Goal: Find specific page/section

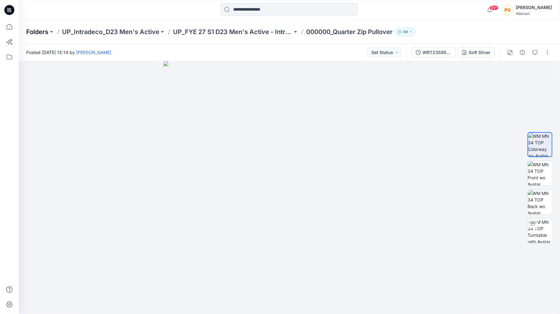
click at [36, 32] on p "Folders" at bounding box center [37, 31] width 22 height 9
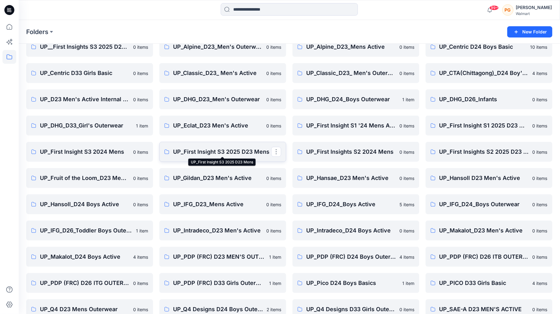
scroll to position [87, 0]
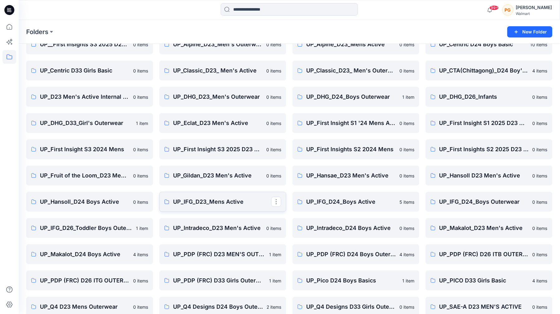
click at [219, 199] on p "UP_IFG_D23_Mens Active" at bounding box center [222, 201] width 98 height 9
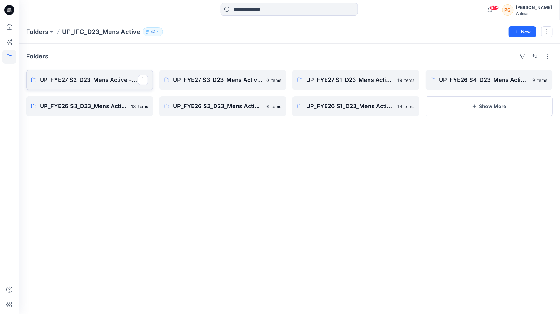
click at [119, 81] on p "UP_FYE27 S2_D23_Mens Active - IFG" at bounding box center [89, 79] width 98 height 9
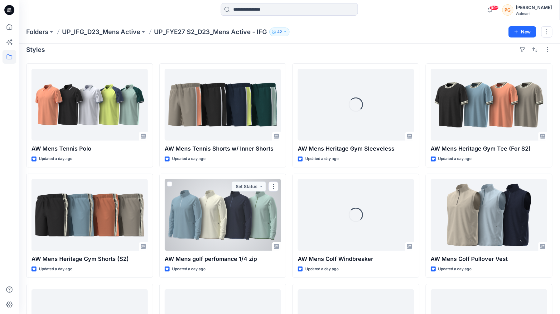
scroll to position [8, 0]
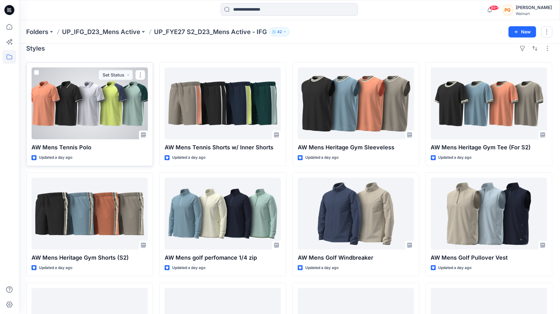
click at [98, 115] on div at bounding box center [90, 103] width 116 height 72
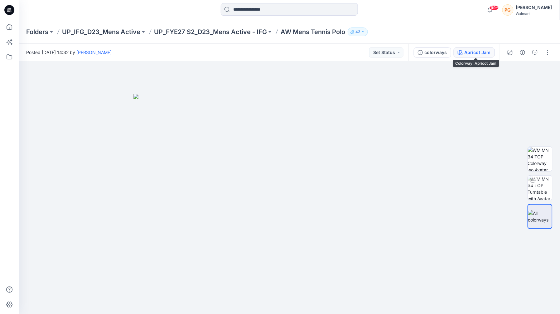
click at [486, 52] on div "Apricot Jam" at bounding box center [478, 52] width 26 height 7
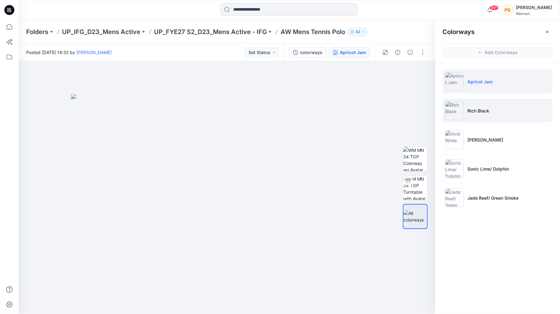
click at [479, 109] on p "Rich Black" at bounding box center [479, 110] width 22 height 7
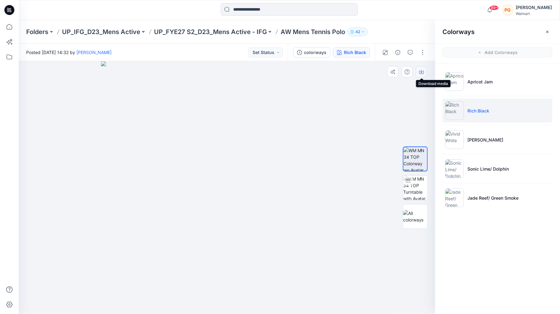
click at [423, 70] on icon "button" at bounding box center [421, 71] width 5 height 5
click at [422, 73] on icon "button" at bounding box center [422, 71] width 2 height 3
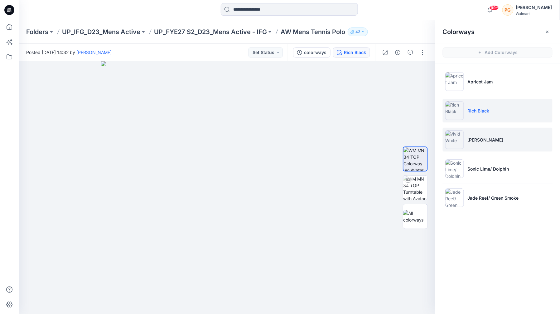
click at [473, 140] on p "[PERSON_NAME]" at bounding box center [486, 139] width 36 height 7
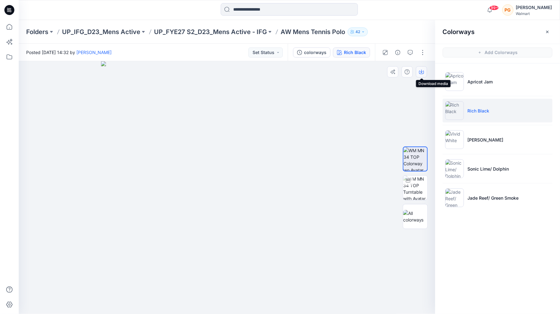
click at [421, 70] on icon "button" at bounding box center [421, 71] width 5 height 5
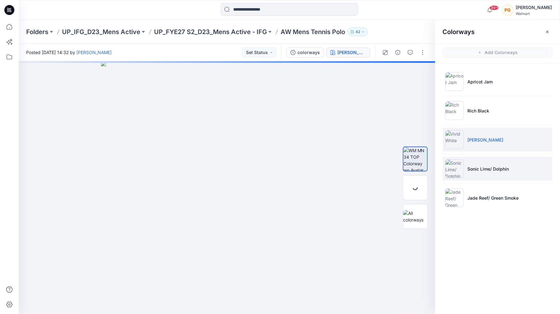
click at [480, 169] on p "Sonic Lime/ Dolphin" at bounding box center [488, 168] width 41 height 7
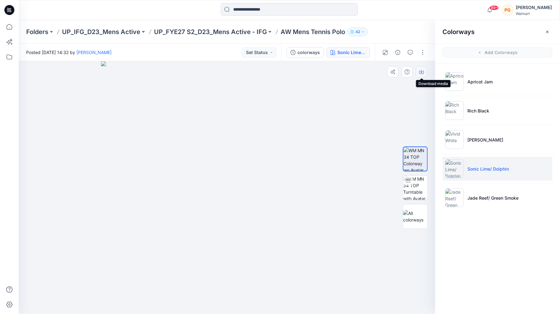
click at [422, 72] on icon "button" at bounding box center [422, 71] width 2 height 3
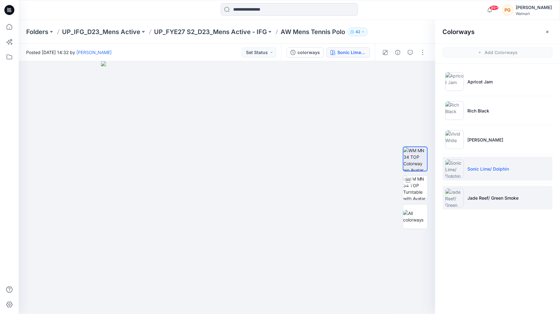
click at [483, 198] on p "Jade Reef/ Green Smoke" at bounding box center [493, 197] width 51 height 7
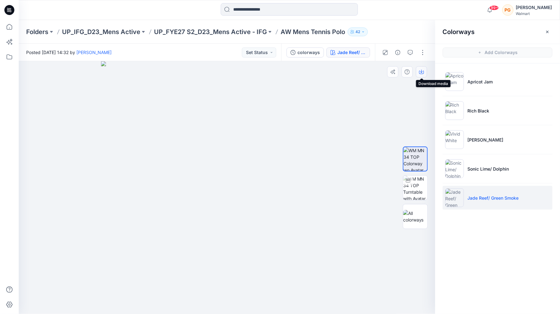
click at [423, 72] on icon "button" at bounding box center [421, 71] width 5 height 5
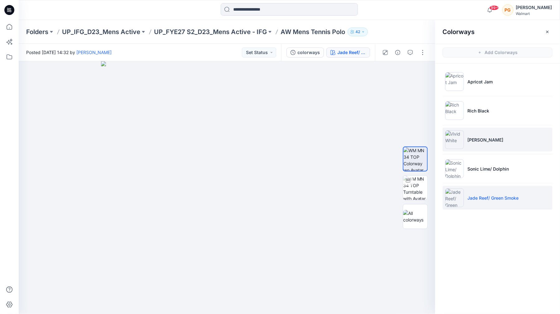
click at [457, 134] on img at bounding box center [454, 139] width 19 height 19
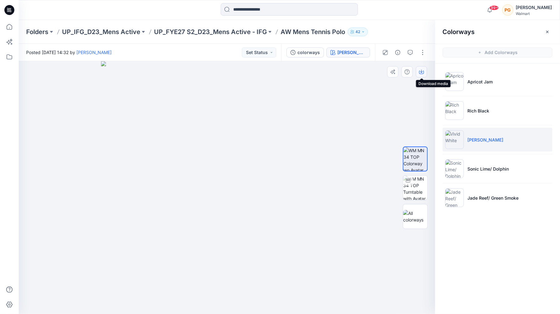
click at [423, 73] on icon "button" at bounding box center [421, 71] width 5 height 5
click at [420, 71] on icon "button" at bounding box center [421, 71] width 5 height 5
click at [407, 2] on div "99+ Notifications [PERSON_NAME] has updated HQ-_ADM_Boys Core 2pk Short with 00…" at bounding box center [290, 10] width 542 height 20
